Goal: Task Accomplishment & Management: Manage account settings

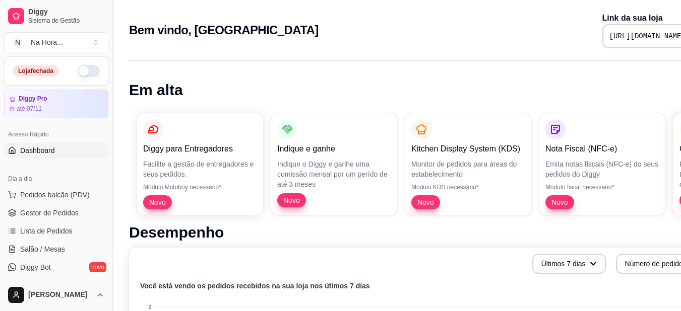
drag, startPoint x: 108, startPoint y: 112, endPoint x: 108, endPoint y: 117, distance: 5.5
click at [108, 117] on button "Toggle Sidebar" at bounding box center [112, 155] width 8 height 311
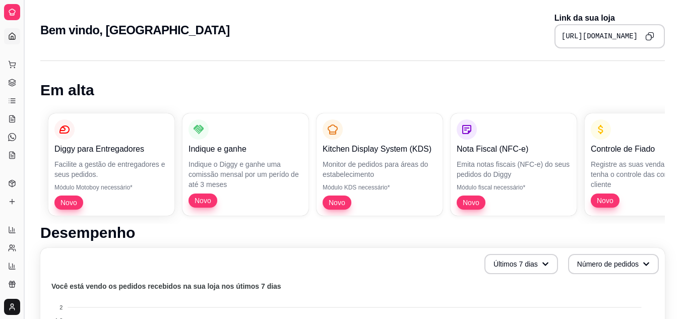
click at [26, 27] on button "Toggle Sidebar" at bounding box center [24, 159] width 8 height 319
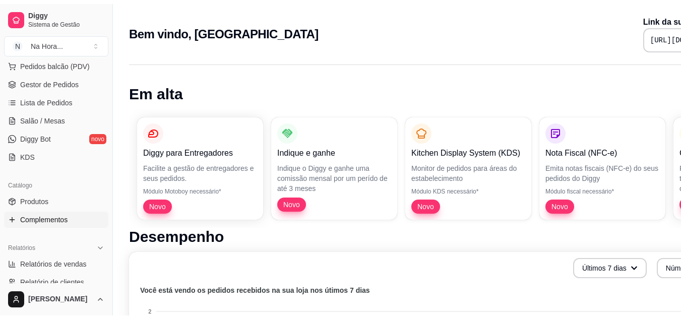
scroll to position [151, 0]
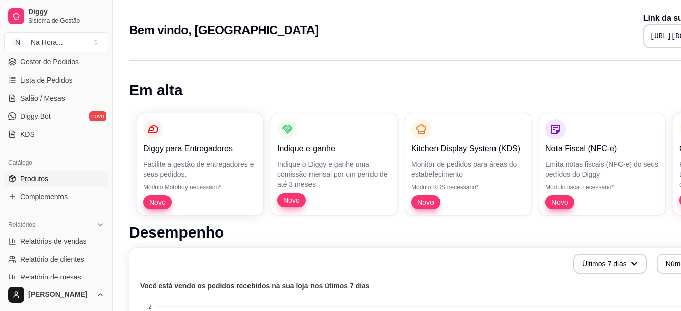
click at [39, 177] on span "Produtos" at bounding box center [34, 179] width 28 height 10
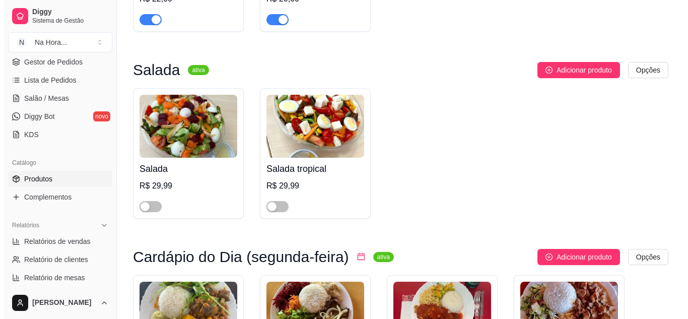
scroll to position [252, 0]
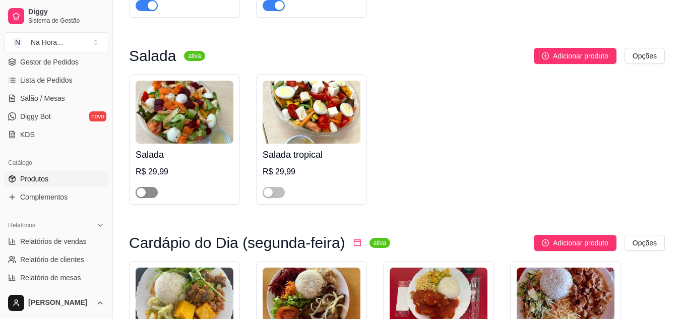
click at [139, 195] on div "button" at bounding box center [141, 192] width 9 height 9
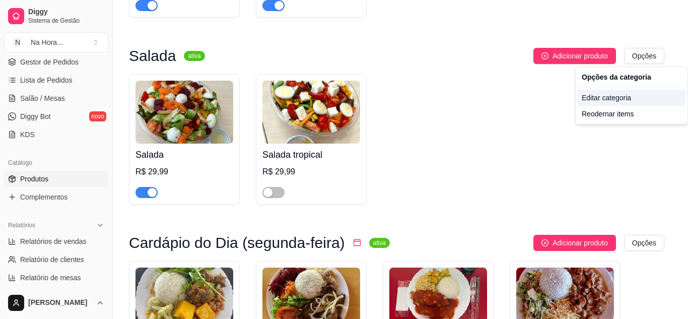
click at [599, 94] on div "Editar categoria" at bounding box center [632, 98] width 108 height 16
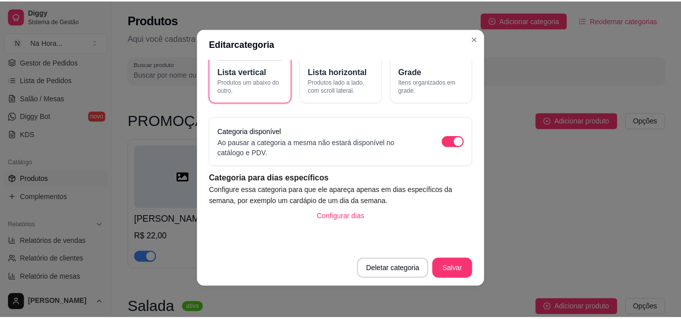
scroll to position [2, 0]
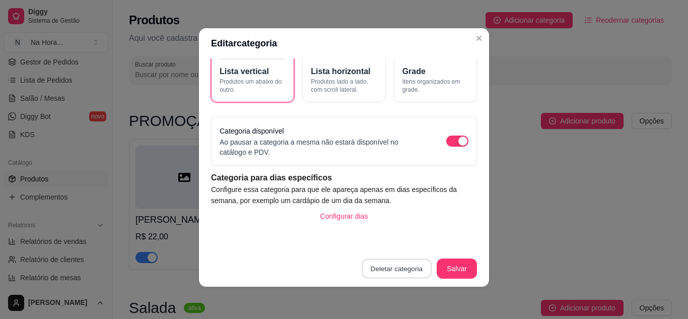
click at [397, 268] on button "Deletar categoria" at bounding box center [397, 269] width 70 height 20
click at [394, 237] on button "Confirmar" at bounding box center [398, 240] width 37 height 16
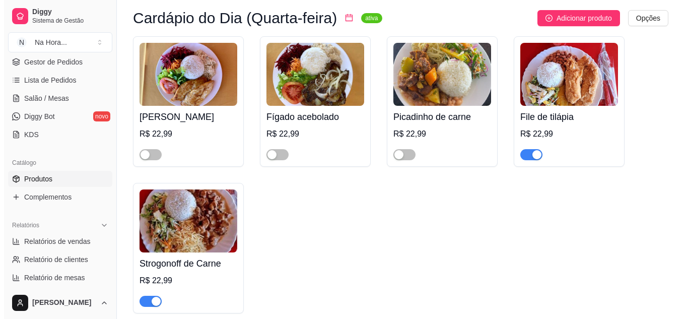
scroll to position [957, 0]
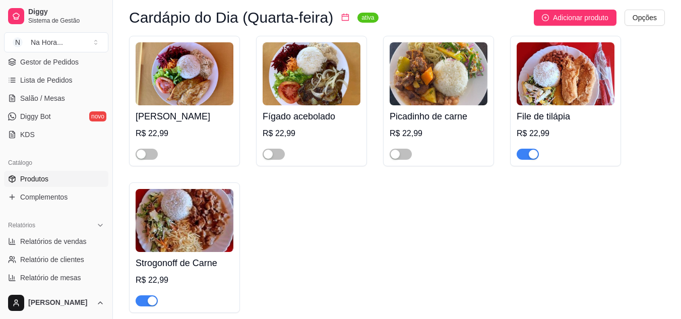
click at [545, 64] on img at bounding box center [565, 73] width 98 height 63
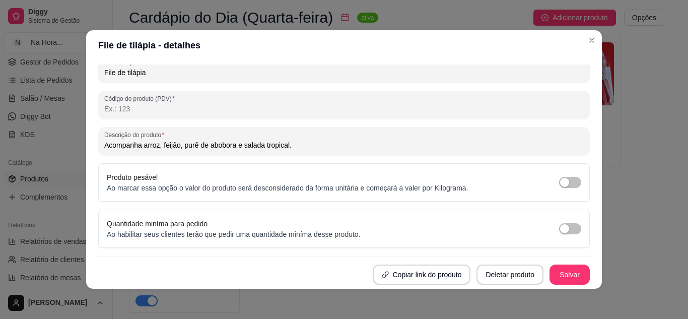
scroll to position [2, 0]
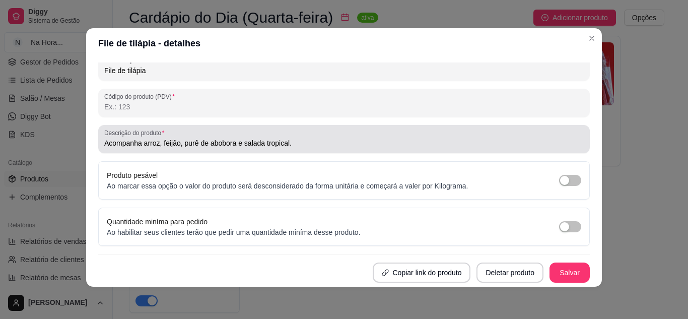
click at [141, 140] on input "Acompanha arroz, feijão, purê de abobora e salada tropical." at bounding box center [344, 143] width 480 height 10
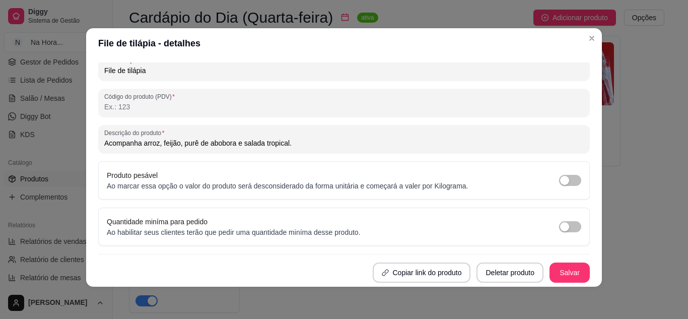
drag, startPoint x: 139, startPoint y: 144, endPoint x: 175, endPoint y: 145, distance: 36.3
click at [175, 145] on input "Acompanha arroz, feijão, purê de abobora e salada tropical." at bounding box center [344, 143] width 480 height 10
type input "Acompanha baião de dois, purê de abobora e salada tropical."
click at [571, 275] on button "Salvar" at bounding box center [570, 272] width 40 height 20
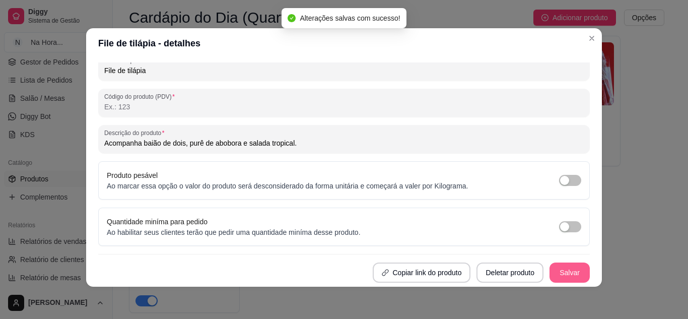
click at [550, 266] on button "Salvar" at bounding box center [570, 272] width 40 height 20
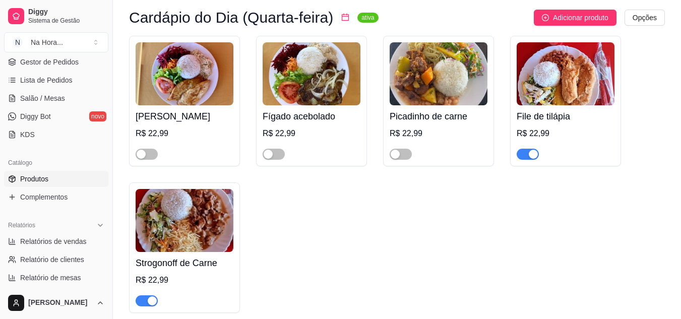
click at [150, 151] on div at bounding box center [147, 154] width 22 height 12
click at [142, 159] on div "button" at bounding box center [141, 154] width 9 height 9
click at [276, 159] on span "button" at bounding box center [273, 154] width 22 height 11
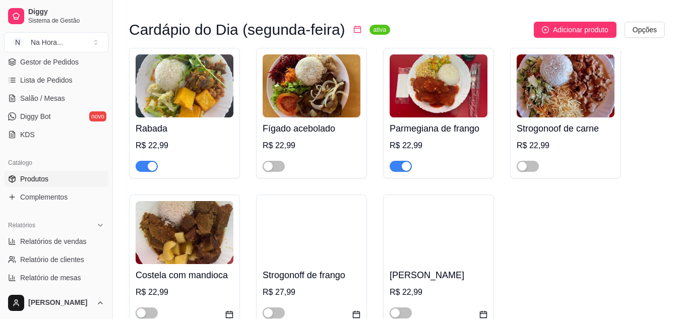
scroll to position [302, 0]
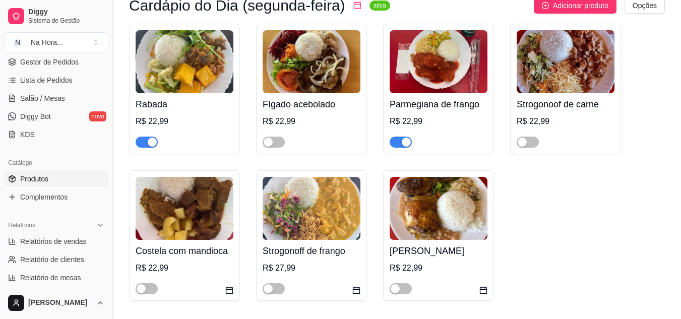
drag, startPoint x: 110, startPoint y: 174, endPoint x: 110, endPoint y: 186, distance: 12.1
click at [110, 186] on button "Toggle Sidebar" at bounding box center [112, 159] width 8 height 319
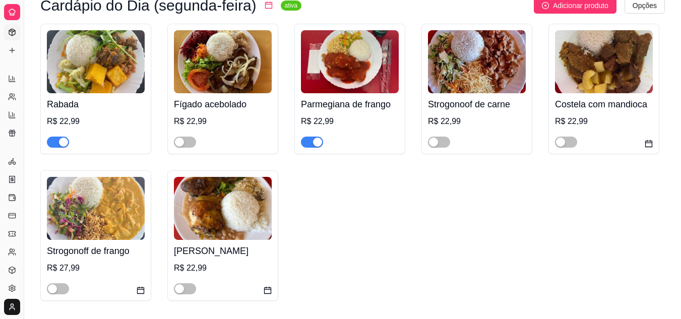
scroll to position [85, 0]
click at [22, 88] on button "Toggle Sidebar" at bounding box center [24, 159] width 8 height 319
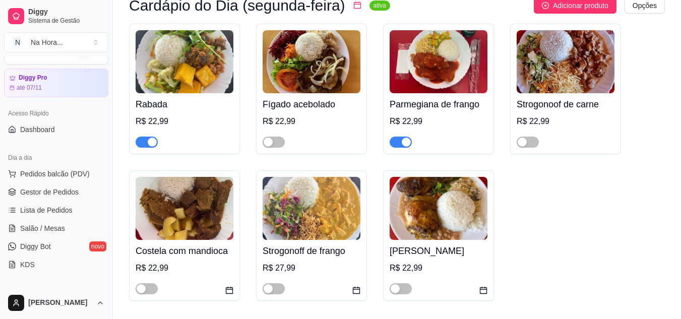
scroll to position [0, 0]
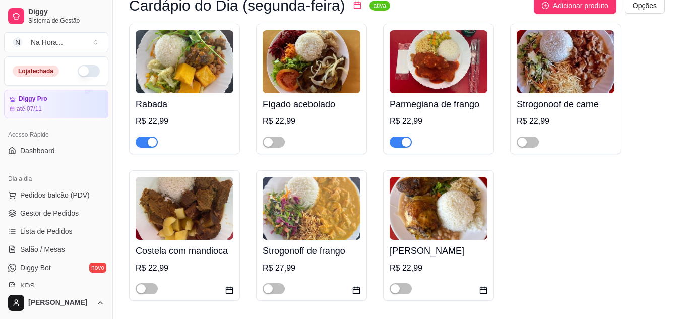
drag, startPoint x: 109, startPoint y: 109, endPoint x: 109, endPoint y: 120, distance: 10.6
click at [109, 120] on button "Toggle Sidebar" at bounding box center [112, 159] width 8 height 319
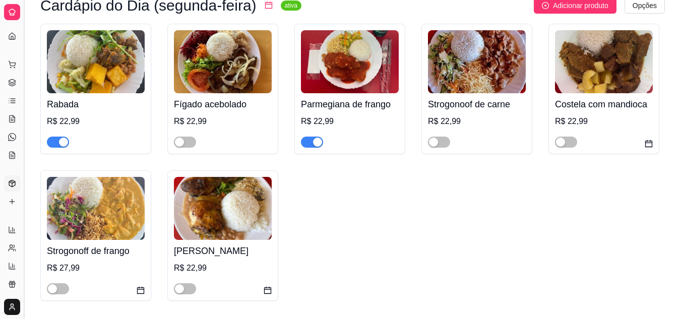
click at [25, 79] on button "Toggle Sidebar" at bounding box center [24, 159] width 8 height 319
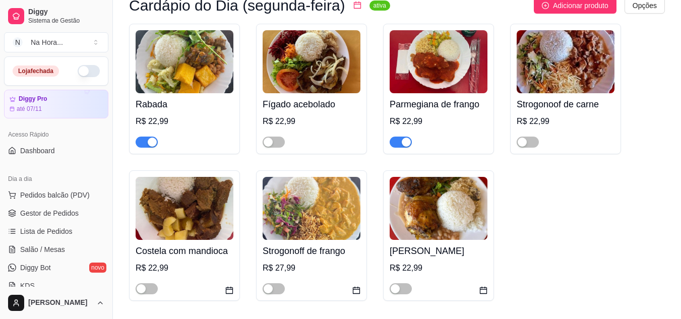
click at [78, 73] on button "button" at bounding box center [89, 71] width 22 height 12
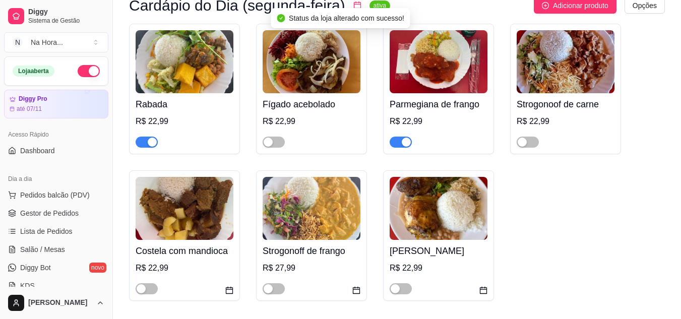
click at [80, 73] on button "button" at bounding box center [89, 71] width 22 height 12
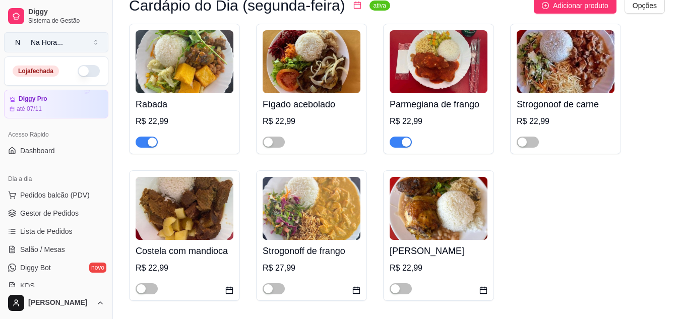
click at [54, 46] on div "Na Hora ..." at bounding box center [47, 42] width 32 height 10
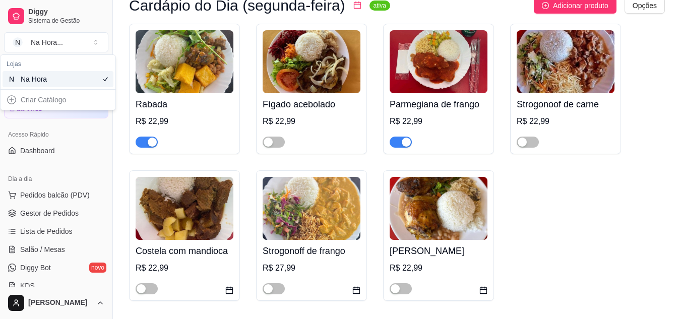
click at [35, 80] on div "Na Hora" at bounding box center [43, 79] width 45 height 10
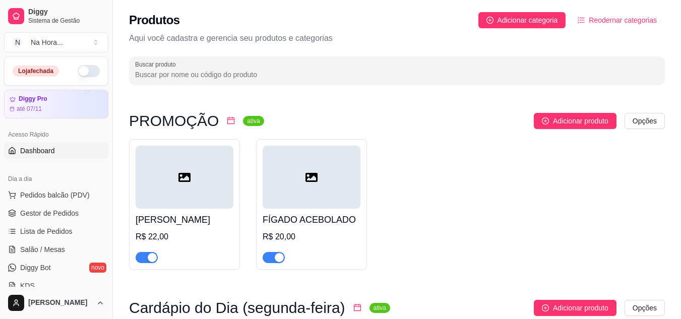
click at [55, 155] on link "Dashboard" at bounding box center [56, 151] width 104 height 16
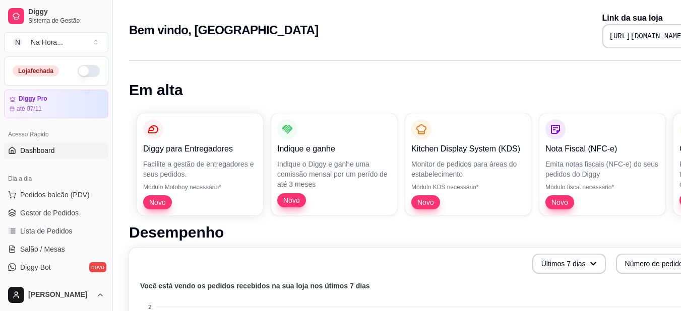
click at [602, 44] on div "[URL][DOMAIN_NAME]" at bounding box center [657, 36] width 110 height 24
click at [609, 36] on pre "[URL][DOMAIN_NAME]" at bounding box center [647, 36] width 76 height 10
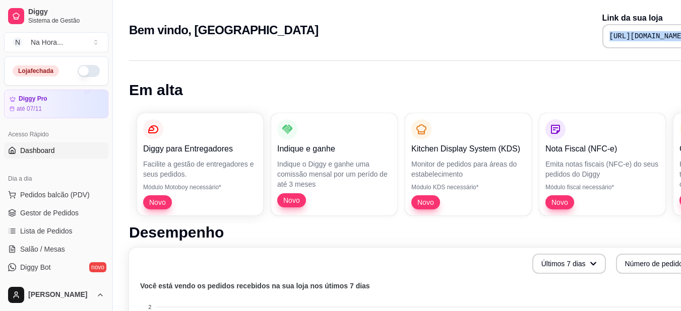
copy div "[URL][DOMAIN_NAME]"
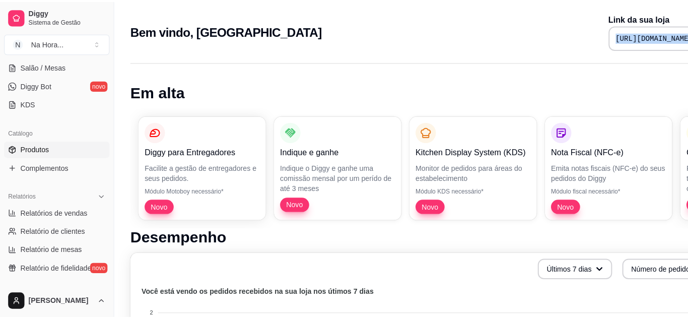
scroll to position [186, 0]
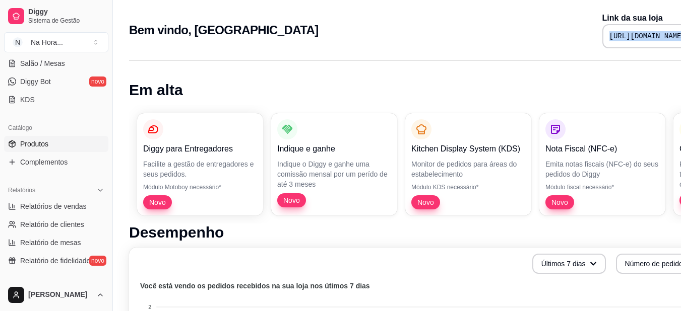
click at [51, 150] on link "Produtos" at bounding box center [56, 144] width 104 height 16
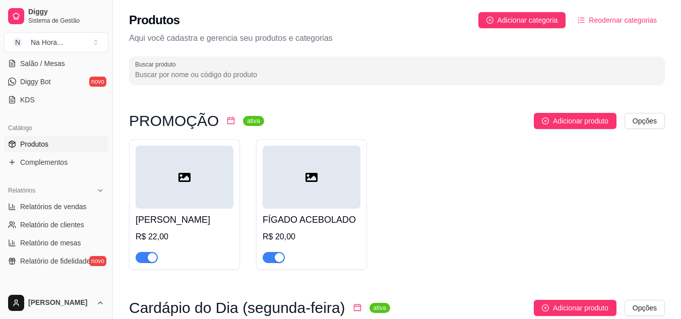
click at [643, 120] on html "Diggy Sistema de Gestão N Na Hora ... Loja fechada Diggy Pro até 07/11 Acesso R…" at bounding box center [340, 159] width 681 height 319
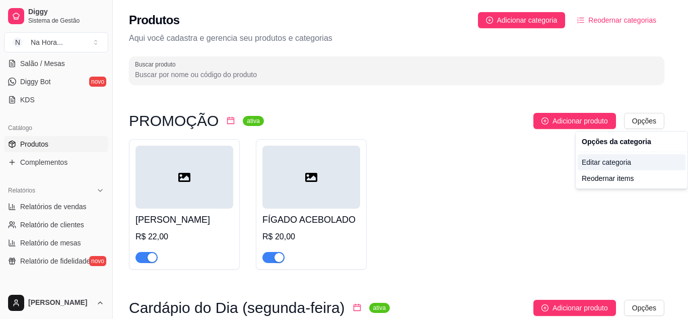
click at [611, 163] on div "Editar categoria" at bounding box center [632, 162] width 108 height 16
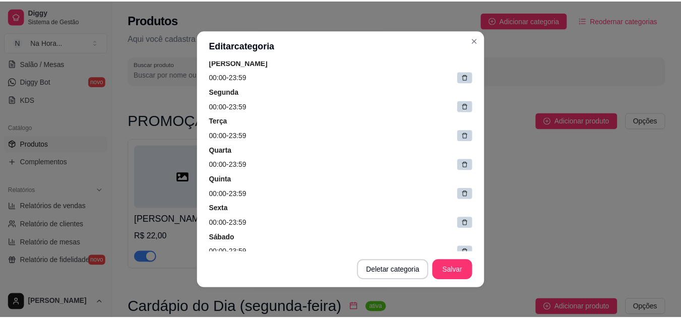
scroll to position [277, 0]
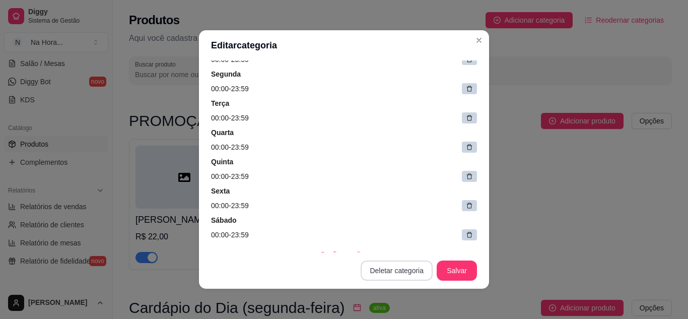
click at [374, 271] on button "Deletar categoria" at bounding box center [397, 270] width 72 height 20
click at [395, 245] on button "Confirmar" at bounding box center [399, 241] width 36 height 15
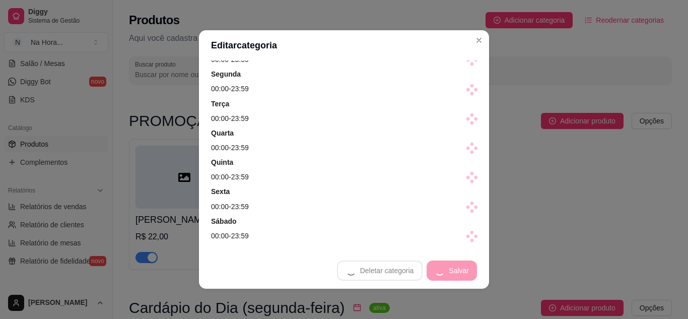
click at [380, 267] on footer "Deletar categoria Salvar" at bounding box center [344, 270] width 290 height 36
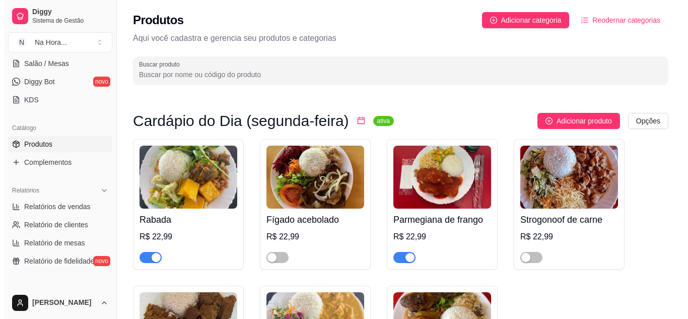
scroll to position [50, 0]
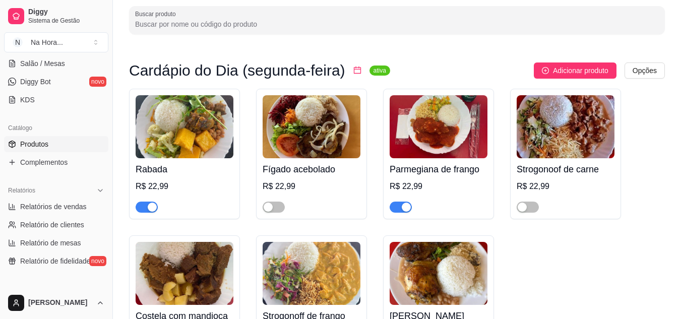
click at [162, 182] on div "R$ 22,99" at bounding box center [185, 186] width 98 height 12
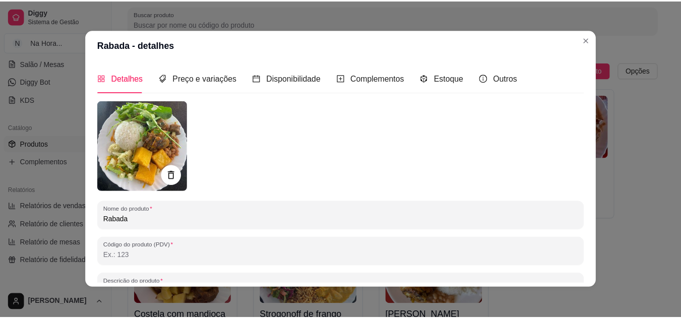
scroll to position [0, 0]
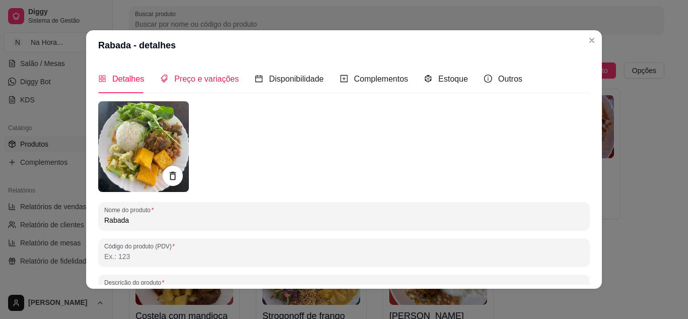
click at [180, 73] on div "Preço e variações" at bounding box center [199, 79] width 79 height 13
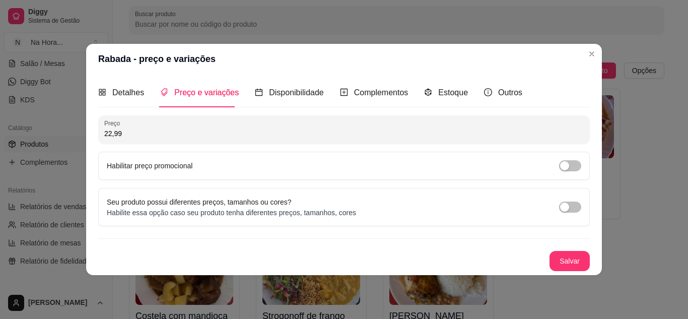
click at [138, 132] on input "22,99" at bounding box center [344, 133] width 480 height 10
type input "24,99"
click at [570, 258] on button "Salvar" at bounding box center [570, 261] width 40 height 20
click at [561, 258] on button "Salvar" at bounding box center [570, 261] width 40 height 20
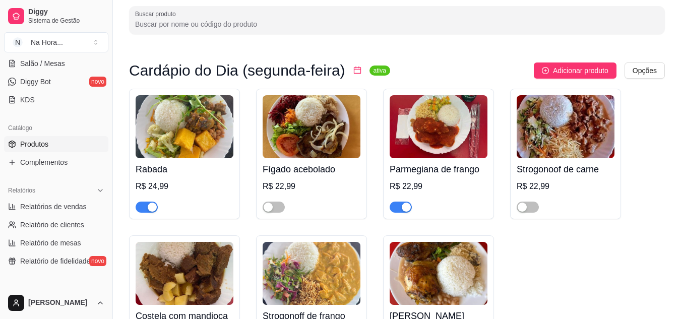
click at [286, 185] on div "R$ 22,99" at bounding box center [311, 186] width 98 height 12
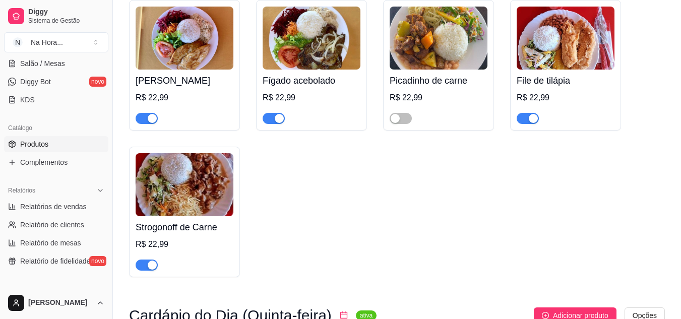
scroll to position [756, 0]
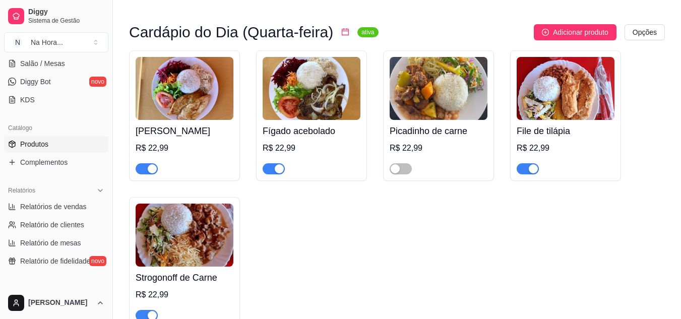
click at [161, 138] on h4 "[PERSON_NAME]" at bounding box center [185, 131] width 98 height 14
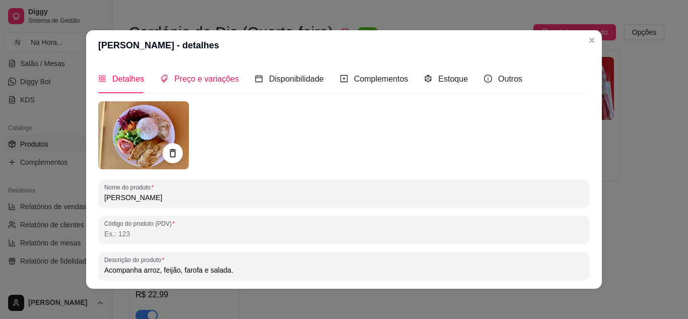
click at [184, 80] on span "Preço e variações" at bounding box center [206, 79] width 64 height 9
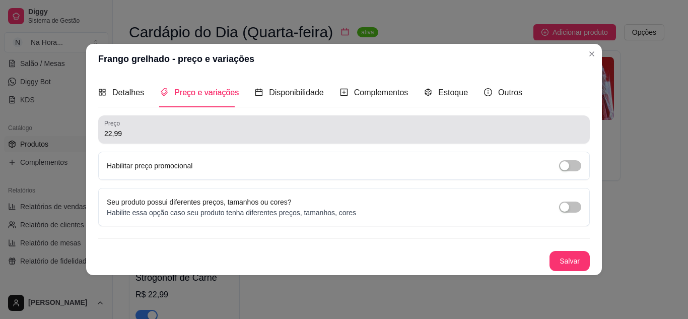
click at [138, 133] on input "22,99" at bounding box center [344, 133] width 480 height 10
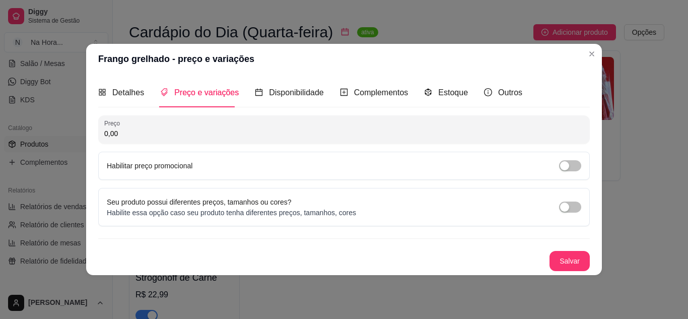
drag, startPoint x: 140, startPoint y: 133, endPoint x: 107, endPoint y: 145, distance: 35.2
click at [107, 145] on div "Preço 0,00 Habilitar preço promocional" at bounding box center [344, 147] width 492 height 64
click at [108, 136] on input "0,00" at bounding box center [344, 133] width 480 height 10
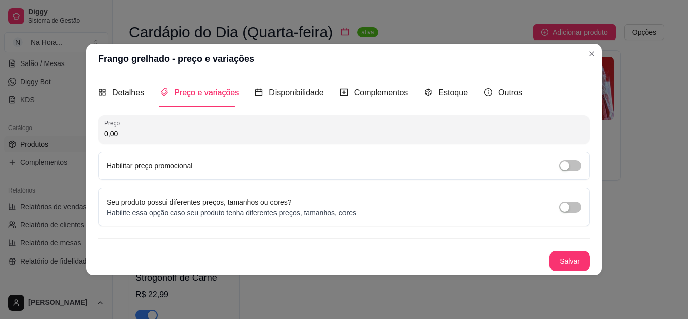
click at [109, 136] on input "0,00" at bounding box center [344, 133] width 480 height 10
type input "24,99"
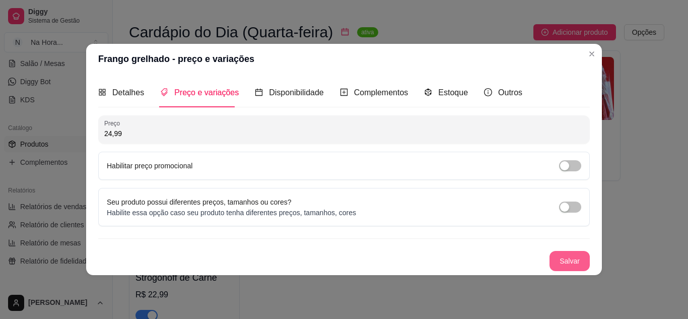
click at [572, 259] on button "Salvar" at bounding box center [570, 261] width 40 height 20
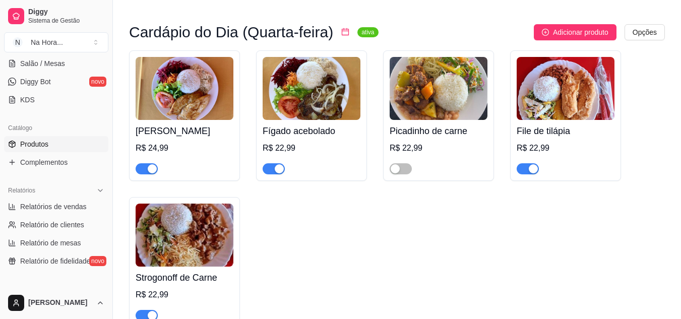
click at [316, 100] on img at bounding box center [311, 88] width 98 height 63
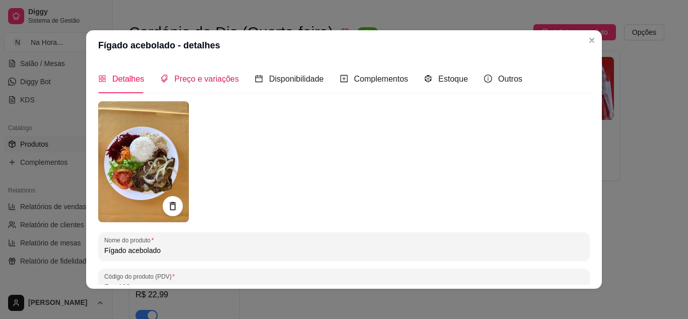
click at [181, 80] on span "Preço e variações" at bounding box center [206, 79] width 64 height 9
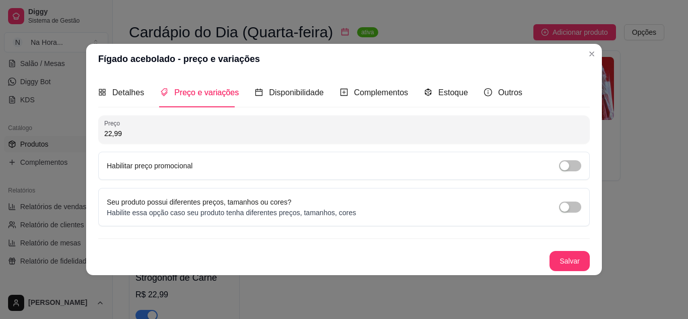
click at [141, 134] on input "22,99" at bounding box center [344, 133] width 480 height 10
paste input "9.924"
paste input "Preço"
type input "24,99"
click at [574, 258] on button "Salvar" at bounding box center [570, 261] width 40 height 20
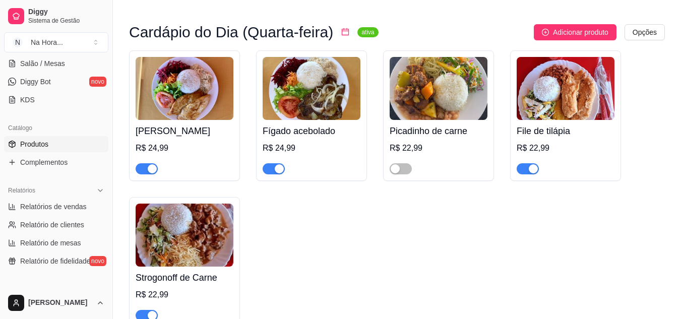
click at [414, 154] on div "R$ 22,99" at bounding box center [438, 148] width 98 height 12
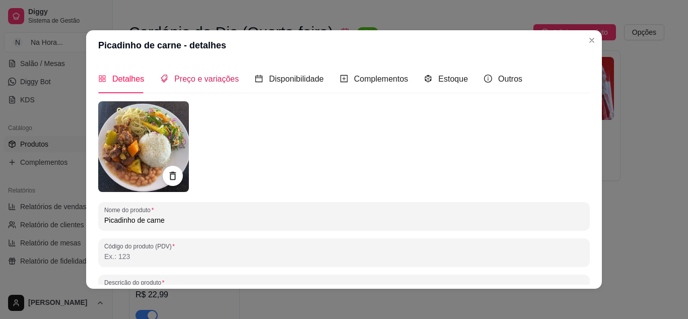
click at [191, 73] on div "Preço e variações" at bounding box center [199, 79] width 79 height 13
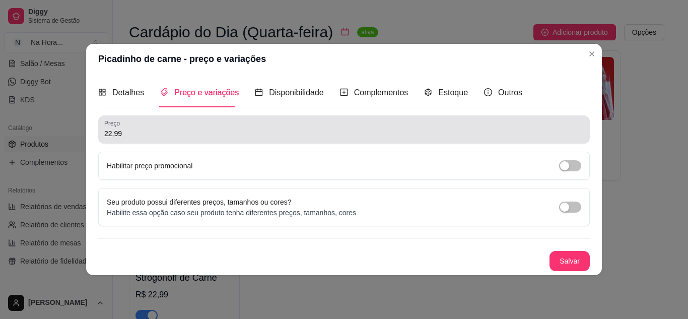
click at [117, 133] on input "22,99" at bounding box center [344, 133] width 480 height 10
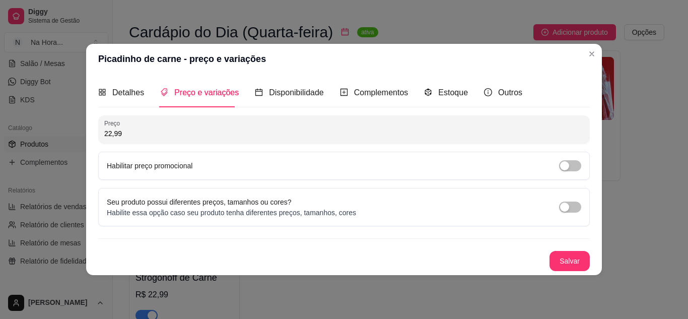
click at [117, 133] on input "22,99" at bounding box center [344, 133] width 480 height 10
paste input "4"
type input "24,99"
click at [573, 262] on button "Salvar" at bounding box center [570, 261] width 40 height 20
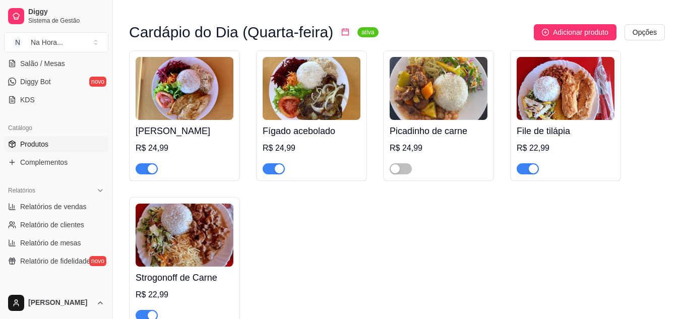
click at [546, 154] on div "R$ 22,99" at bounding box center [565, 148] width 98 height 12
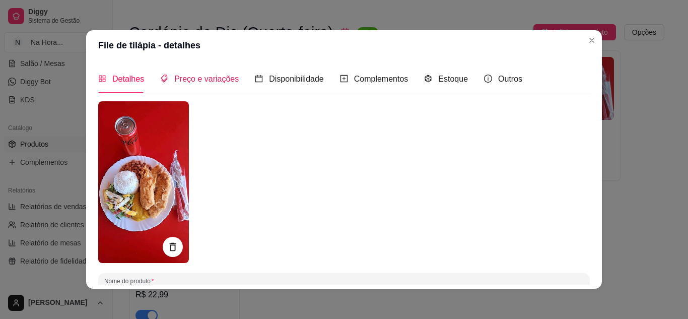
click at [184, 75] on span "Preço e variações" at bounding box center [206, 79] width 64 height 9
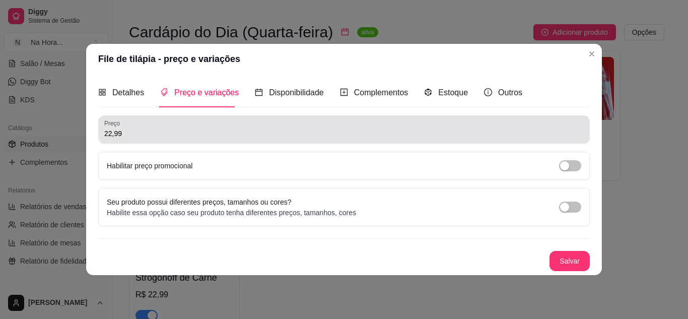
click at [128, 136] on input "22,99" at bounding box center [344, 133] width 480 height 10
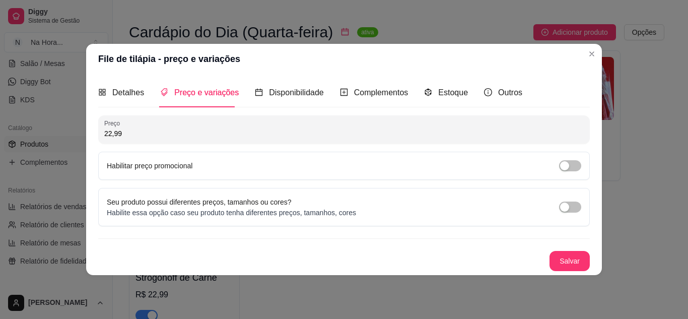
click at [128, 136] on input "22,99" at bounding box center [344, 133] width 480 height 10
paste input "4"
type input "24,99"
click at [562, 257] on button "Salvar" at bounding box center [570, 261] width 40 height 20
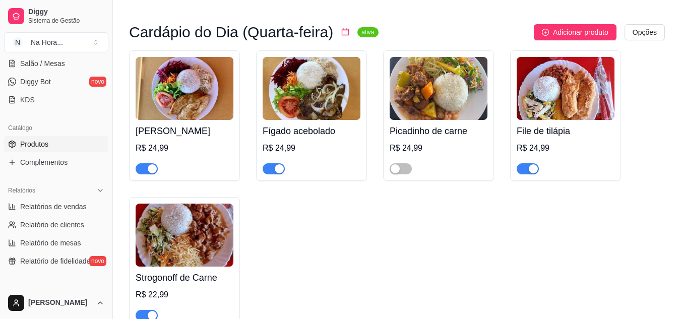
click at [194, 245] on img at bounding box center [185, 235] width 98 height 63
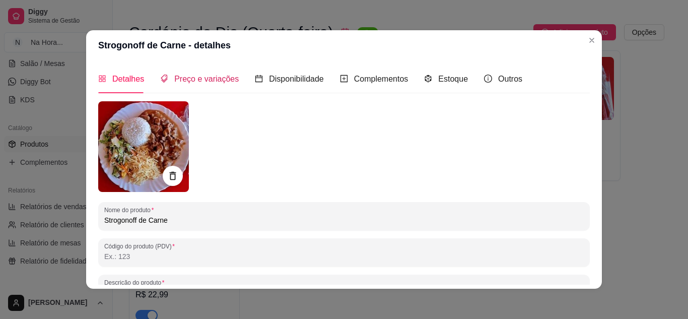
click at [193, 77] on span "Preço e variações" at bounding box center [206, 79] width 64 height 9
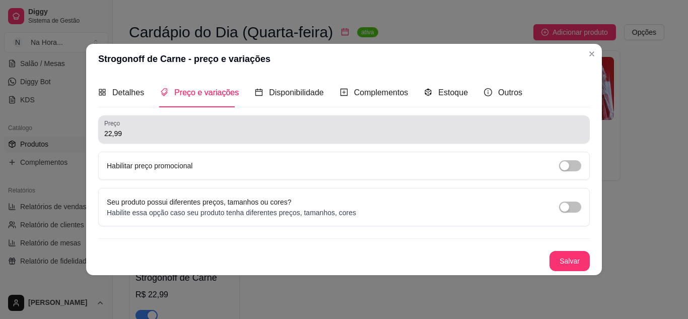
click at [113, 141] on div "Preço 22,99" at bounding box center [344, 129] width 492 height 28
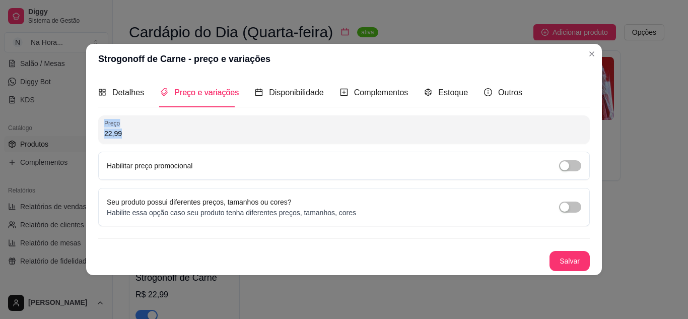
click at [113, 141] on div "Preço 22,99" at bounding box center [344, 129] width 492 height 28
paste input "9.924"
paste input "Preço"
type input "24,99"
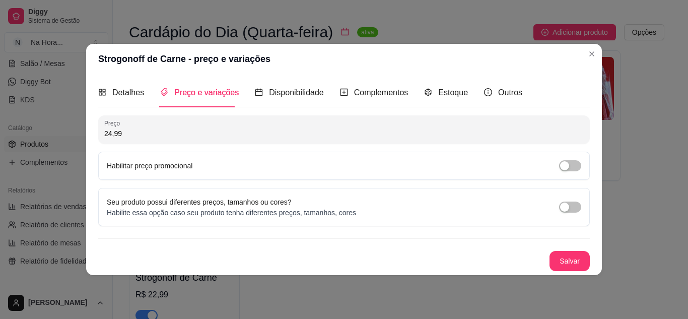
click at [577, 262] on button "Salvar" at bounding box center [570, 261] width 40 height 20
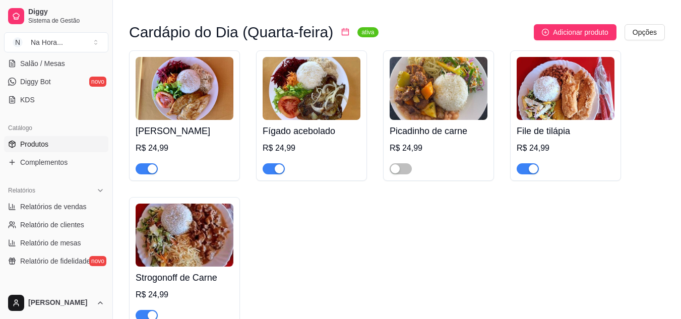
click at [325, 255] on div "[PERSON_NAME] R$ 24,99 Fígado acebolado R$ 24,99 Picadinho de carne R$ 24,99 Fi…" at bounding box center [397, 188] width 536 height 277
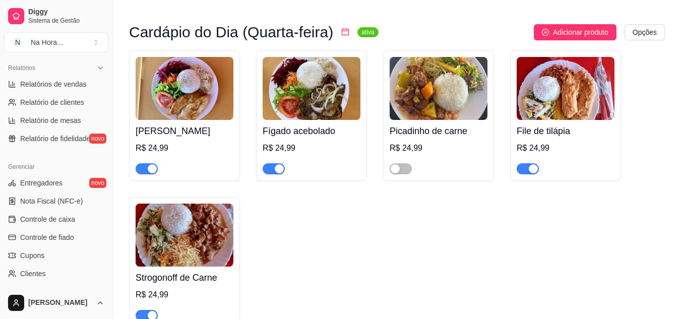
scroll to position [314, 0]
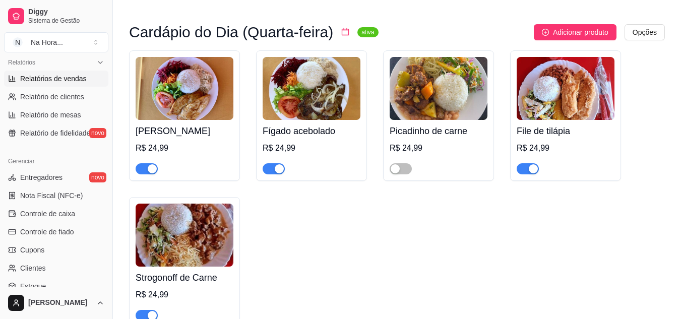
click at [75, 81] on span "Relatórios de vendas" at bounding box center [53, 79] width 66 height 10
select select "ALL"
select select "0"
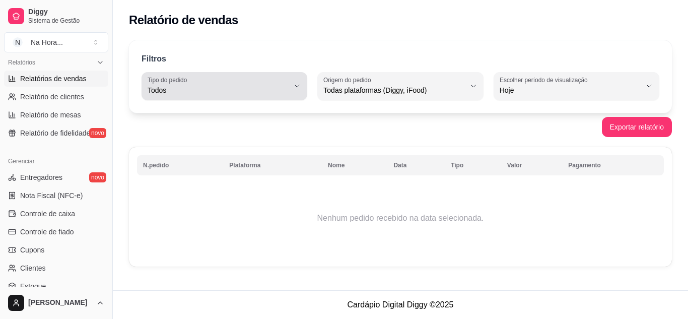
click at [195, 84] on div "Todos" at bounding box center [219, 86] width 142 height 20
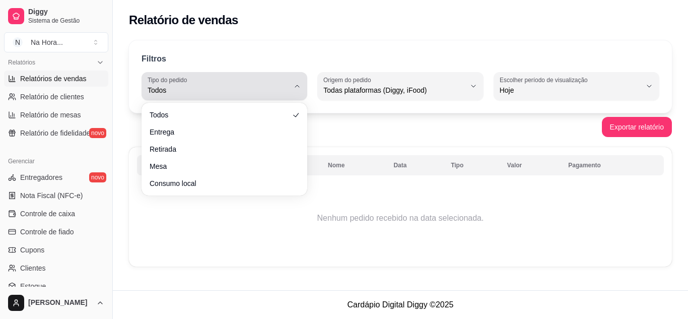
click at [195, 84] on div "Todos" at bounding box center [219, 86] width 142 height 20
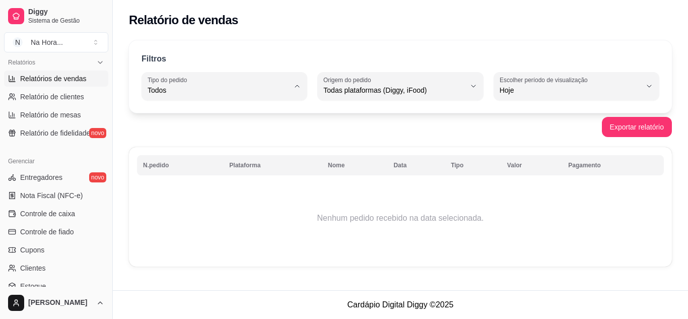
click at [578, 96] on button "Escolher período de visualização Hoje" at bounding box center [577, 86] width 166 height 28
click at [552, 217] on span "Customizado" at bounding box center [572, 213] width 134 height 10
type input "-1"
select select "-1"
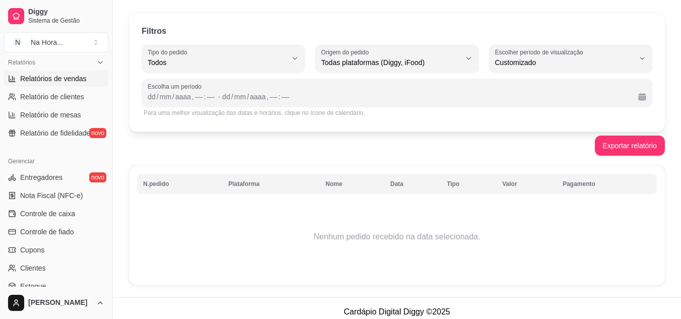
scroll to position [35, 0]
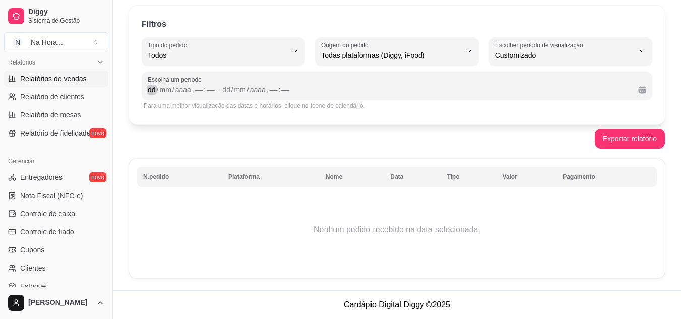
click at [175, 85] on div "/" at bounding box center [173, 90] width 4 height 10
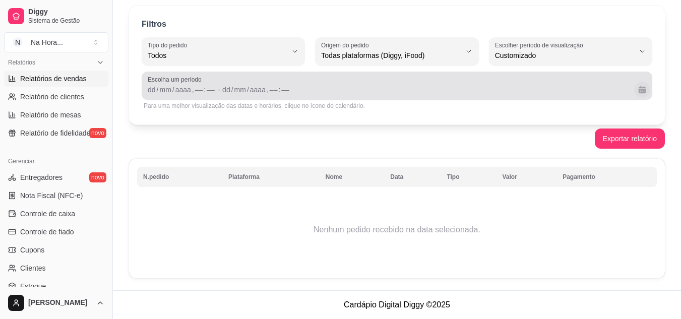
click at [641, 88] on button "Calendário" at bounding box center [642, 90] width 16 height 16
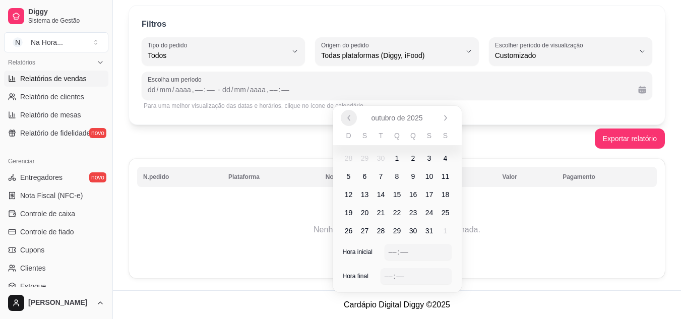
click at [347, 118] on icon "Anterior" at bounding box center [349, 118] width 8 height 8
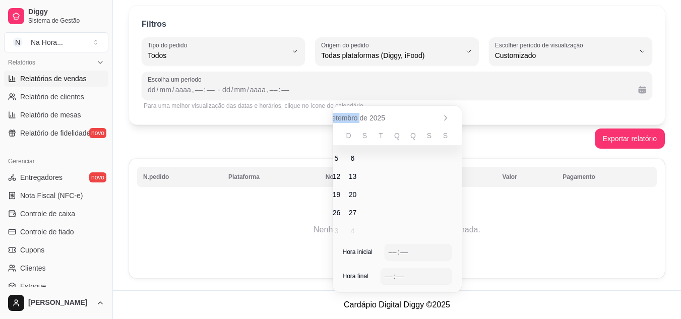
click at [347, 118] on div "setembro de 2025" at bounding box center [396, 118] width 129 height 24
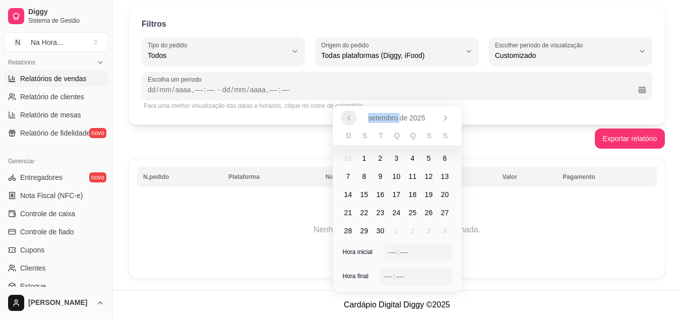
click at [347, 118] on icon "Anterior" at bounding box center [349, 118] width 8 height 8
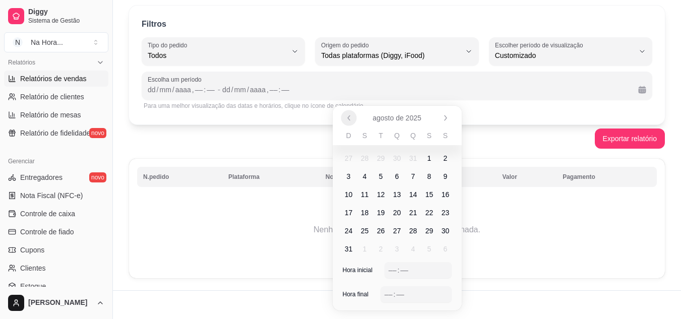
click at [347, 118] on icon "Anterior" at bounding box center [349, 118] width 8 height 8
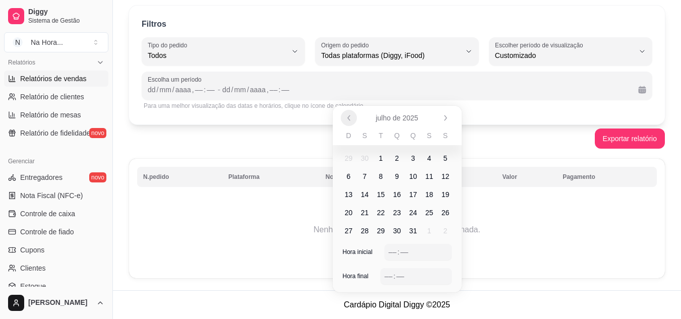
click at [347, 118] on icon "Anterior" at bounding box center [349, 118] width 8 height 8
click at [411, 161] on span "1" at bounding box center [413, 158] width 4 height 10
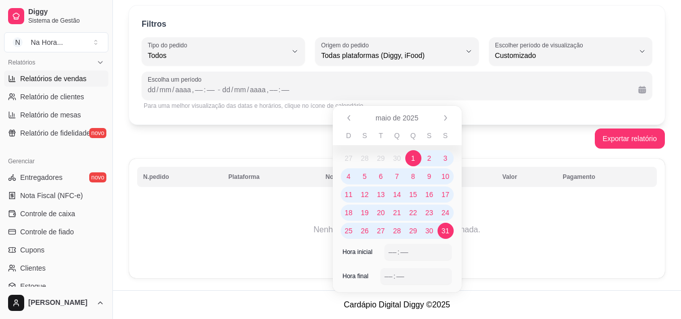
click at [443, 236] on span "31" at bounding box center [445, 231] width 16 height 16
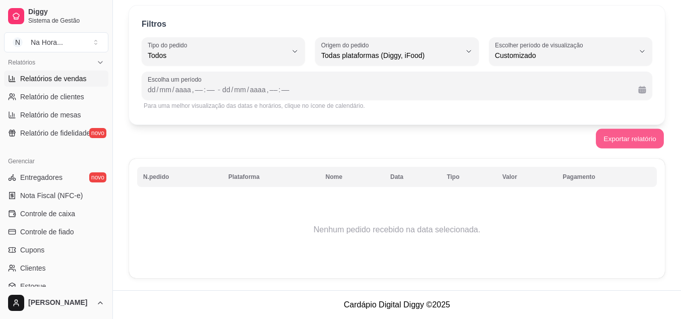
click at [615, 140] on button "Exportar relatório" at bounding box center [629, 139] width 68 height 20
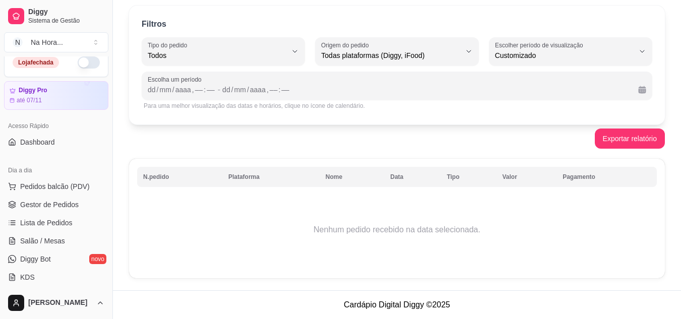
scroll to position [0, 0]
